Goal: Find specific page/section: Find specific page/section

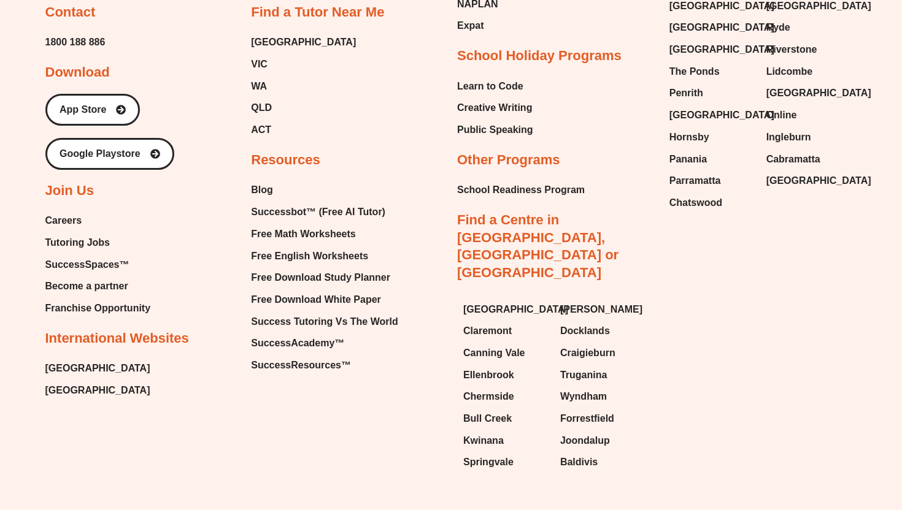
scroll to position [1014, 0]
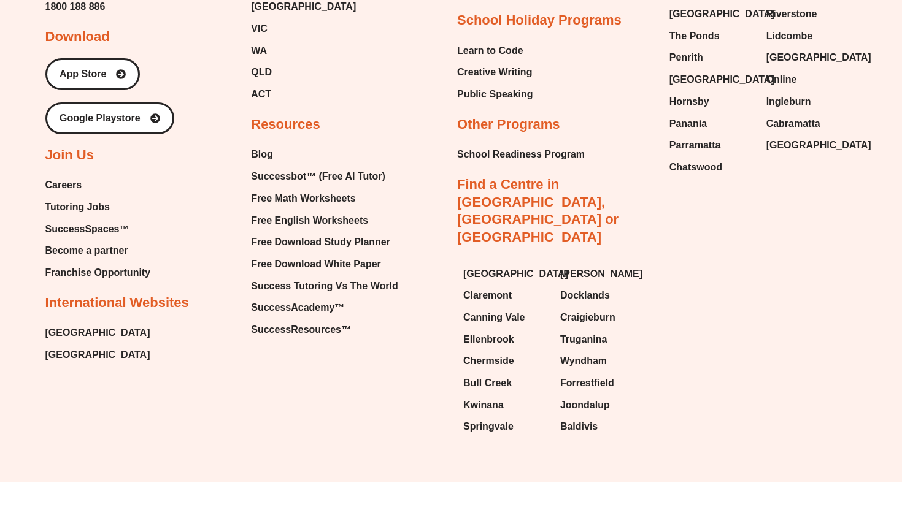
click at [65, 200] on span "Tutoring Jobs" at bounding box center [77, 207] width 64 height 18
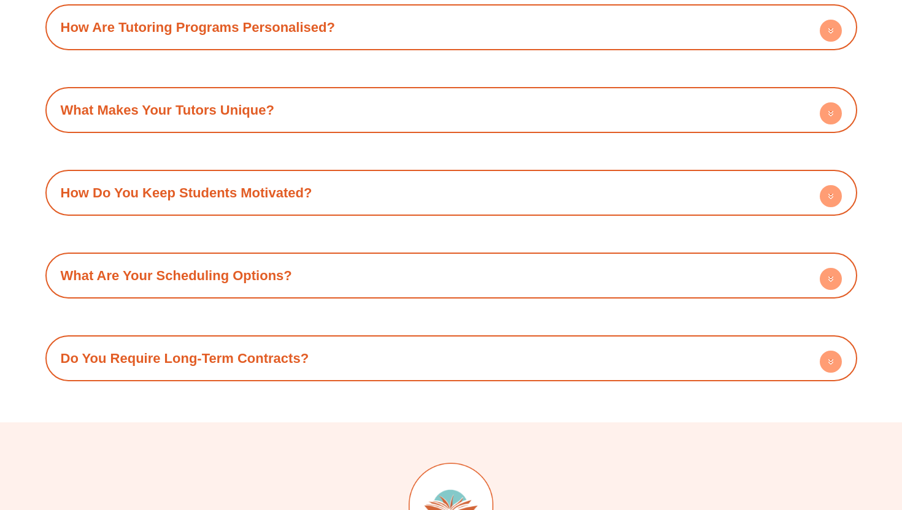
scroll to position [1603, 0]
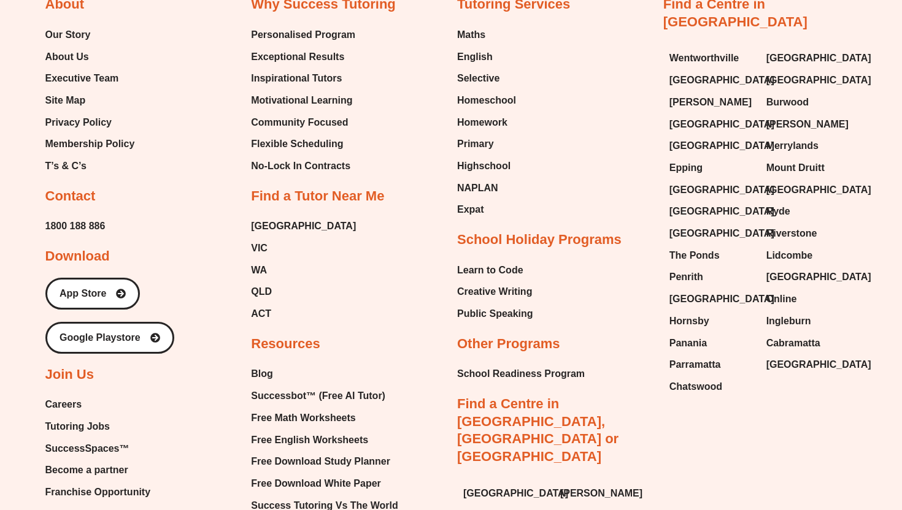
scroll to position [779, 0]
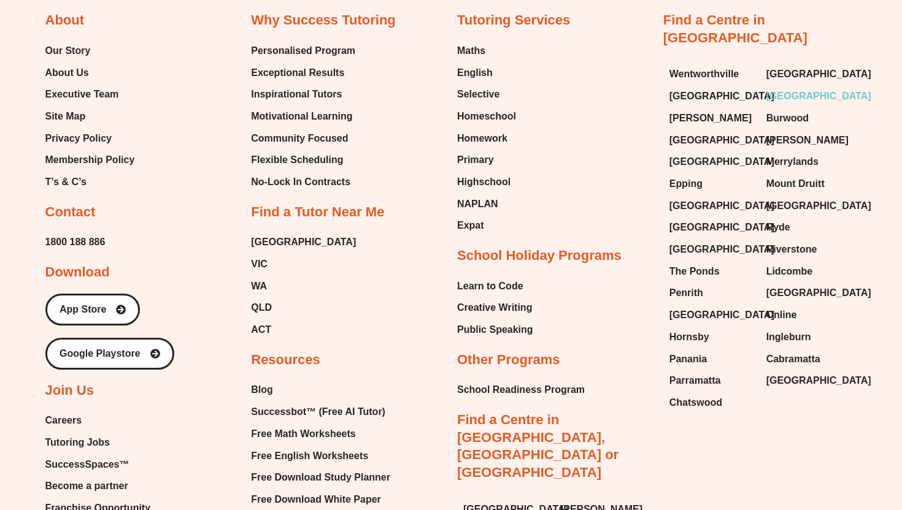
click at [796, 88] on li "[GEOGRAPHIC_DATA]" at bounding box center [808, 97] width 85 height 20
click at [794, 87] on span "[GEOGRAPHIC_DATA]" at bounding box center [818, 96] width 105 height 18
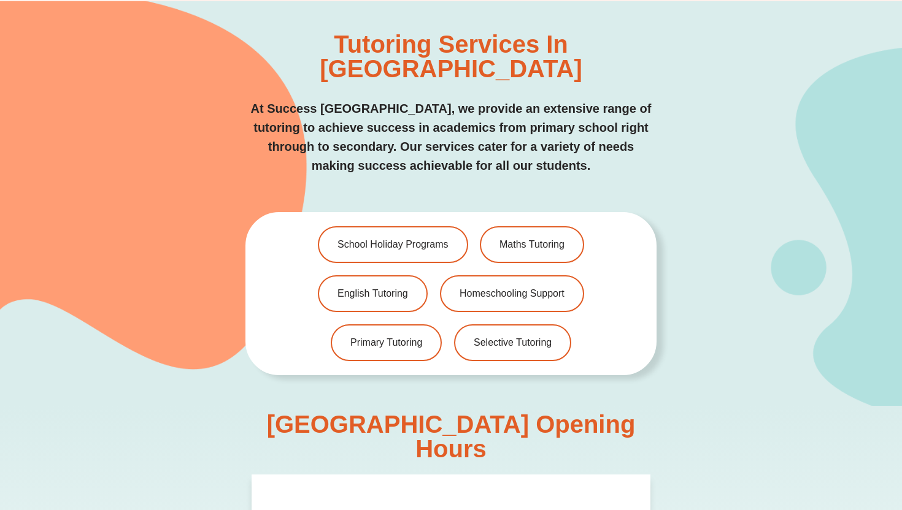
scroll to position [2684, 0]
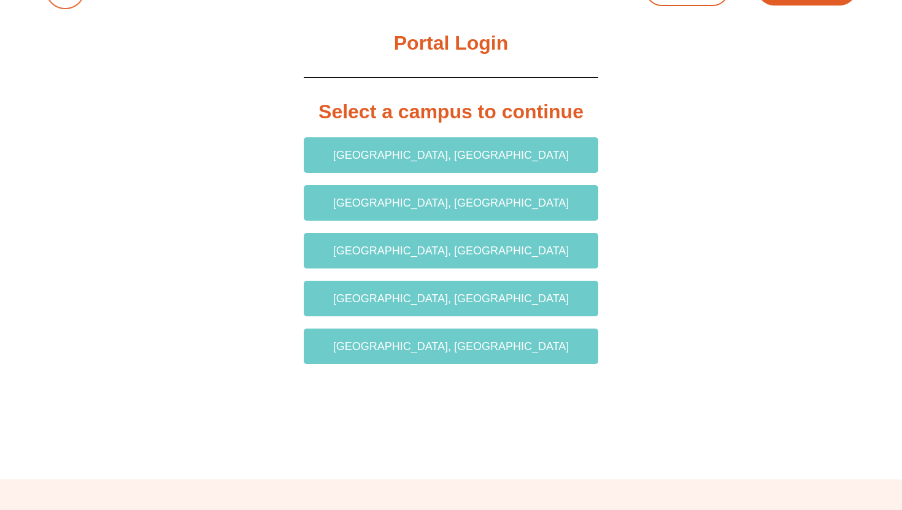
scroll to position [35, 0]
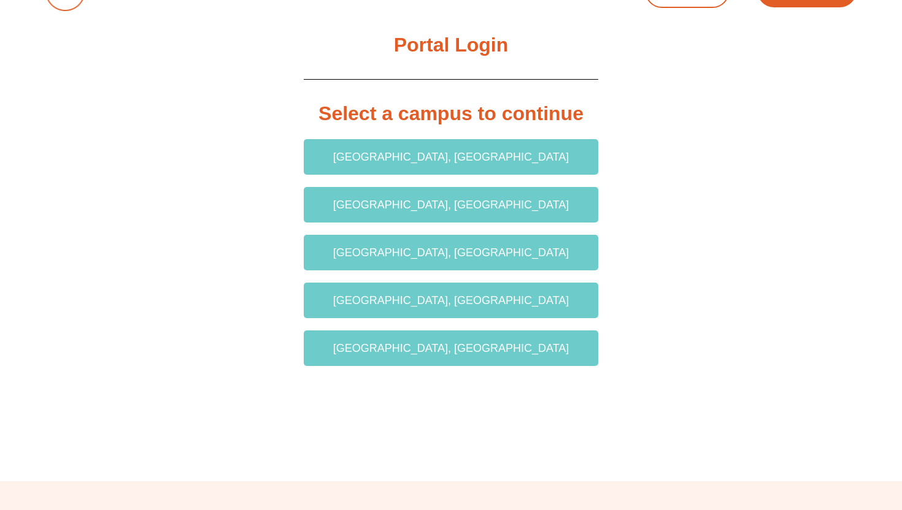
click at [440, 360] on link "[GEOGRAPHIC_DATA], [GEOGRAPHIC_DATA]" at bounding box center [451, 349] width 294 height 36
